Goal: Find contact information: Obtain details needed to contact an individual or organization

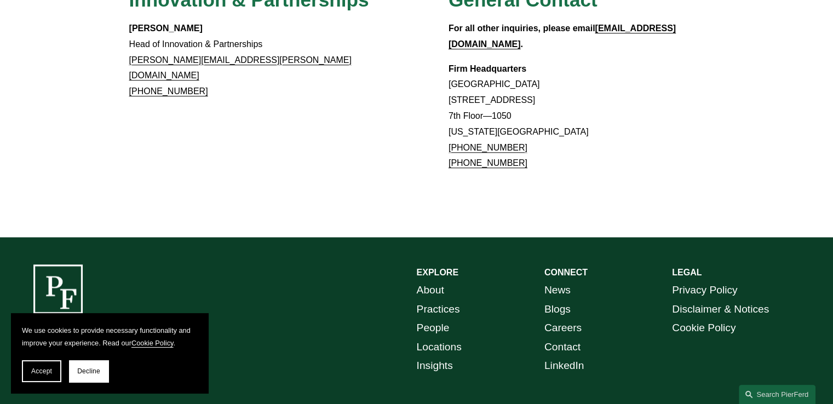
scroll to position [1077, 0]
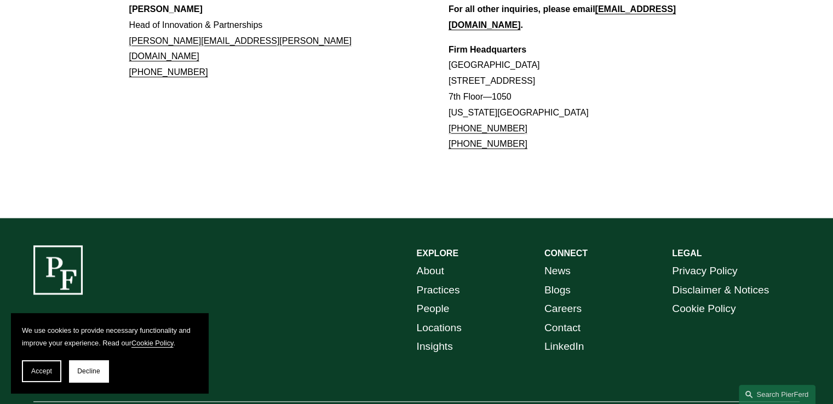
click at [559, 319] on link "Contact" at bounding box center [562, 328] width 36 height 19
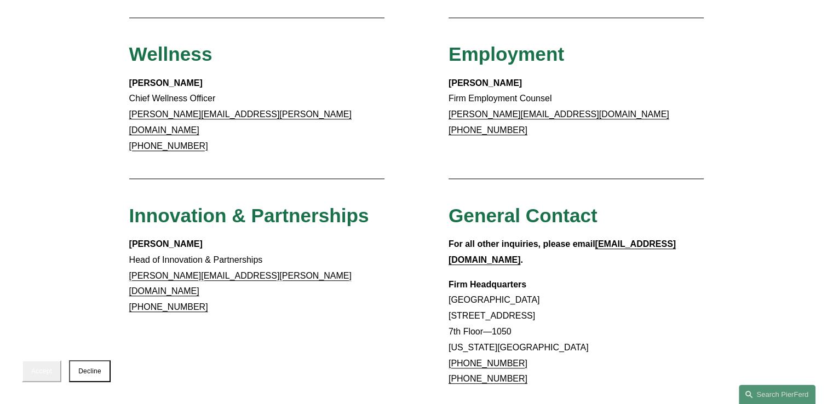
scroll to position [931, 0]
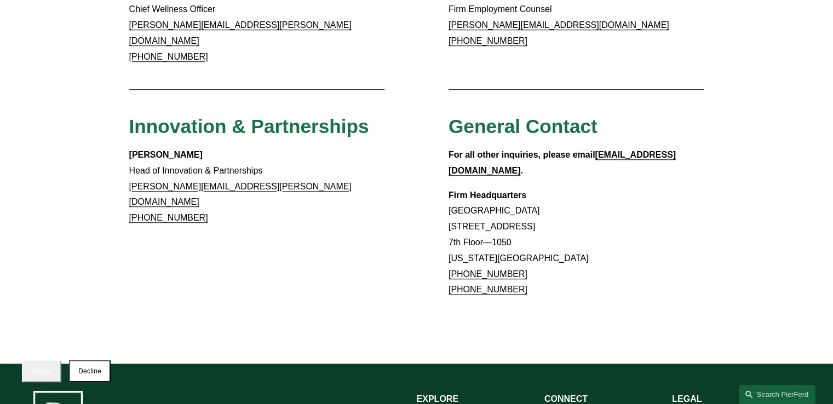
drag, startPoint x: 30, startPoint y: 368, endPoint x: 315, endPoint y: 313, distance: 290.5
click at [33, 366] on button "Accept" at bounding box center [41, 371] width 39 height 22
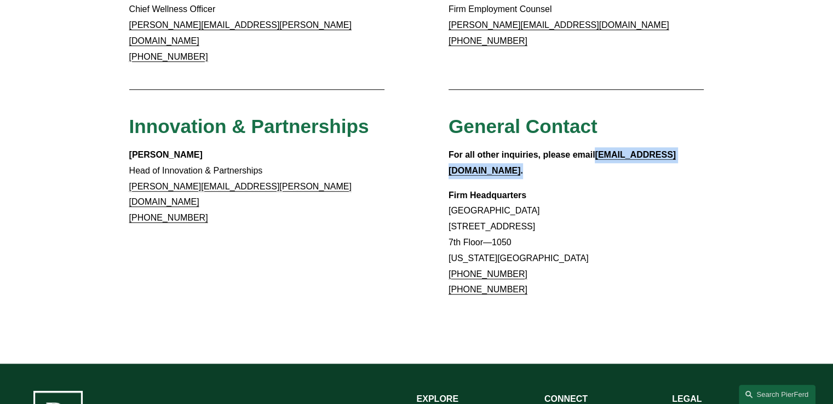
drag, startPoint x: 699, startPoint y: 119, endPoint x: 598, endPoint y: 119, distance: 101.3
click at [598, 147] on p "For all other inquiries, please email [EMAIL_ADDRESS][DOMAIN_NAME] ." at bounding box center [577, 163] width 256 height 32
copy p "[EMAIL_ADDRESS][DOMAIN_NAME] ."
